Goal: Check status

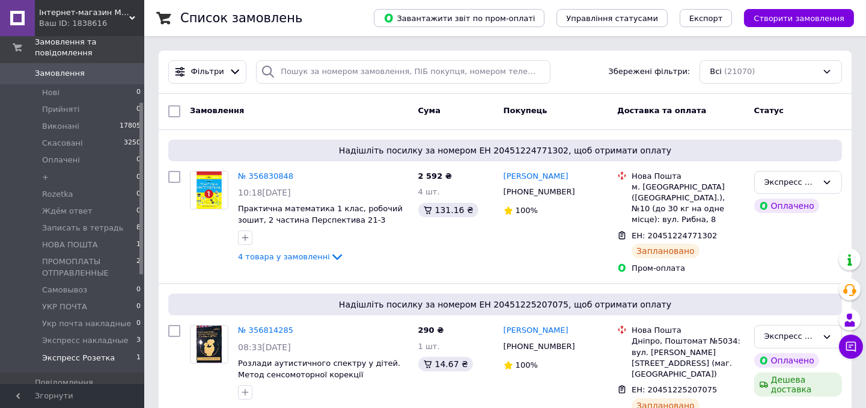
scroll to position [133, 0]
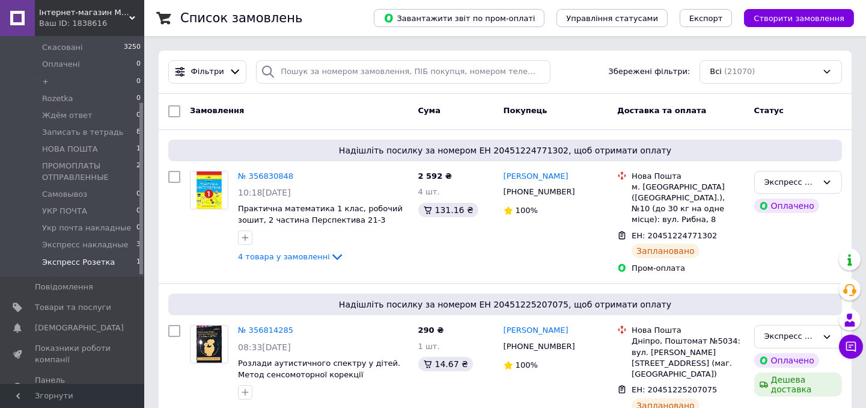
click at [93, 257] on span "Экспресс Розетка" at bounding box center [78, 262] width 73 height 11
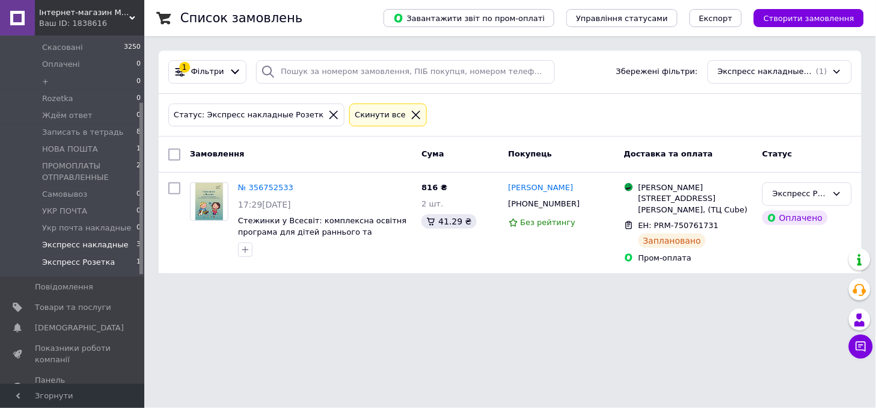
click at [70, 239] on span "Экспресс накладные" at bounding box center [85, 244] width 87 height 11
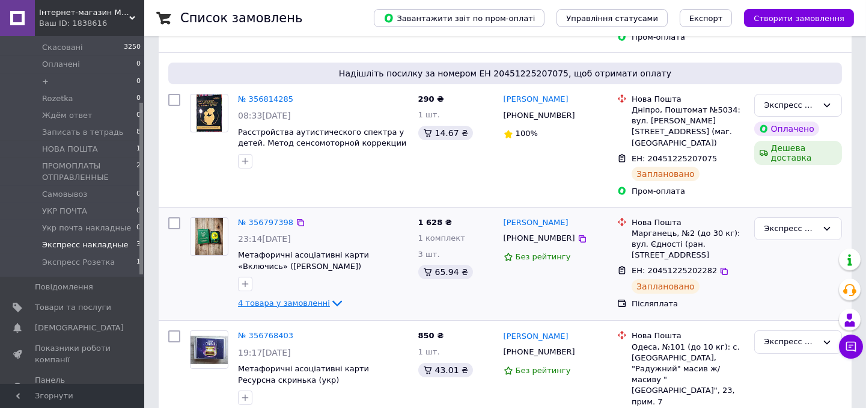
scroll to position [281, 0]
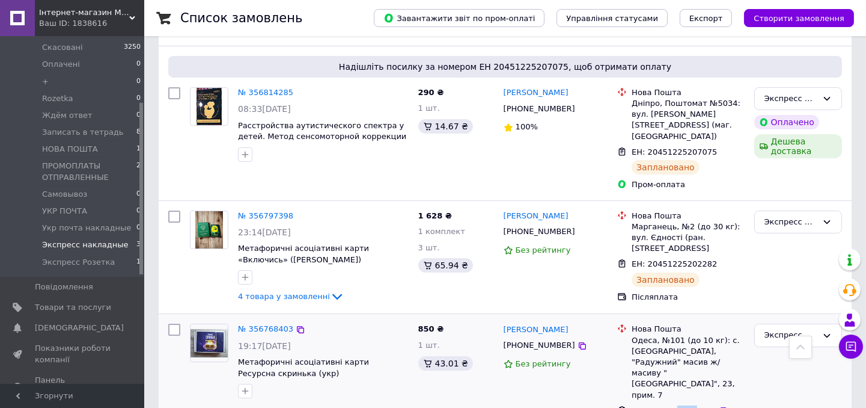
drag, startPoint x: 687, startPoint y: 347, endPoint x: 670, endPoint y: 349, distance: 16.9
click at [670, 406] on span "ЕН: 20451225187068" at bounding box center [674, 410] width 85 height 9
click at [519, 358] on div "[PERSON_NAME] [PHONE_NUMBER] Без рейтингу" at bounding box center [556, 386] width 114 height 135
click at [285, 292] on span "4 товара у замовленні" at bounding box center [284, 296] width 92 height 9
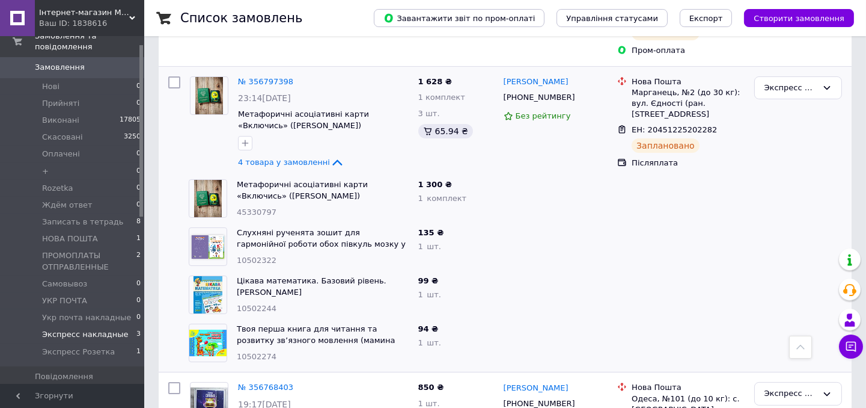
scroll to position [133, 0]
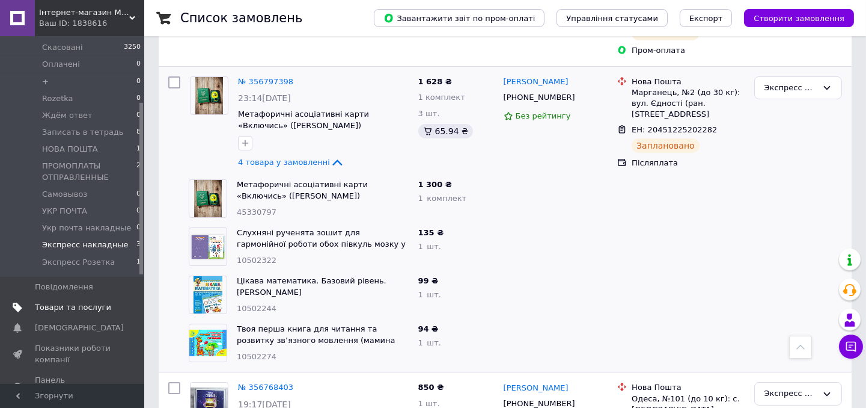
click at [71, 302] on span "Товари та послуги" at bounding box center [73, 307] width 76 height 11
